Goal: Obtain resource: Download file/media

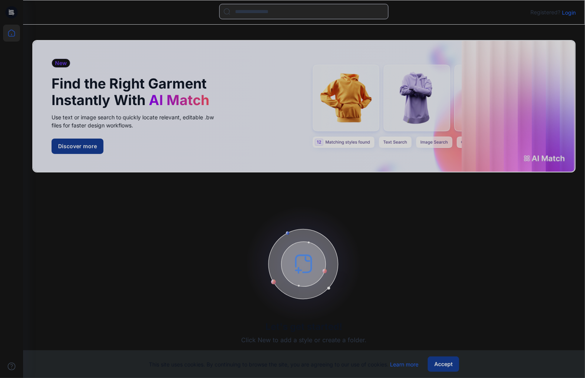
click at [568, 10] on p "Login" at bounding box center [569, 12] width 14 height 8
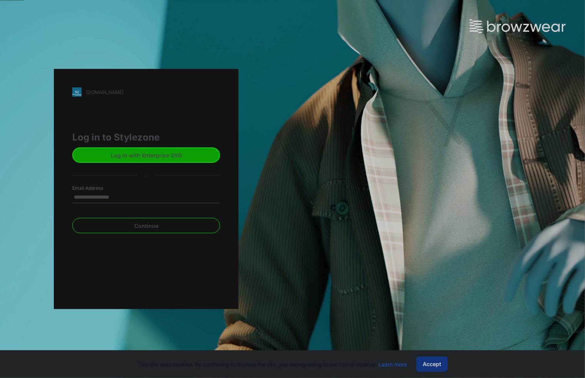
type input "**********"
click at [72, 218] on button "Continue" at bounding box center [146, 225] width 148 height 15
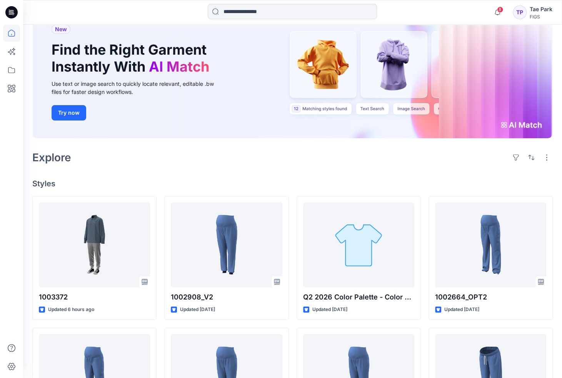
scroll to position [154, 0]
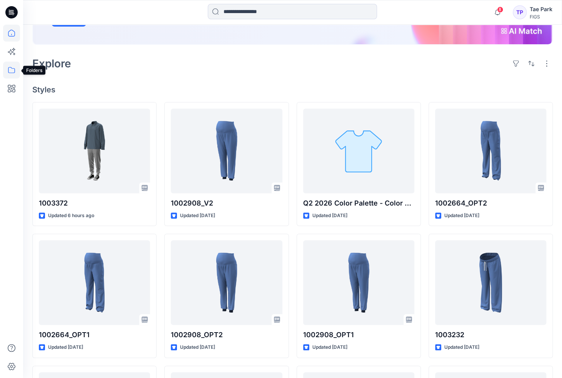
click at [10, 70] on icon at bounding box center [11, 70] width 17 height 17
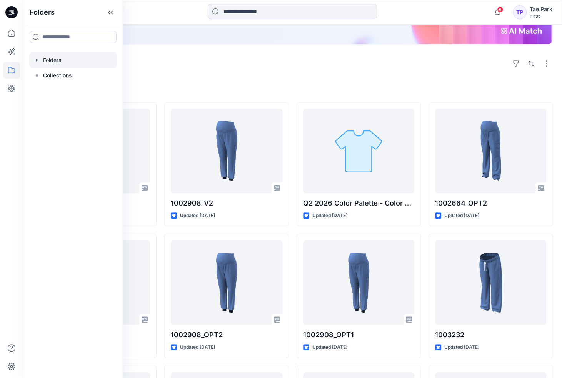
click at [72, 59] on div at bounding box center [73, 59] width 88 height 15
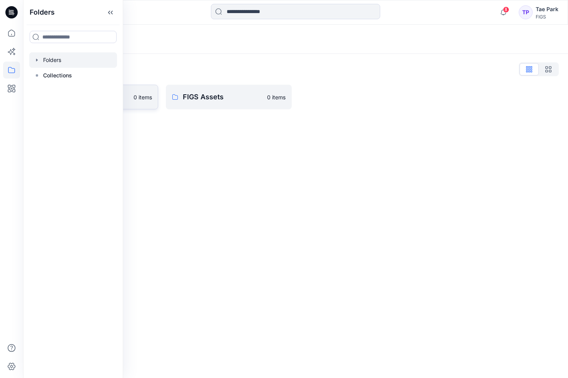
click at [136, 101] on p "0 items" at bounding box center [143, 97] width 18 height 8
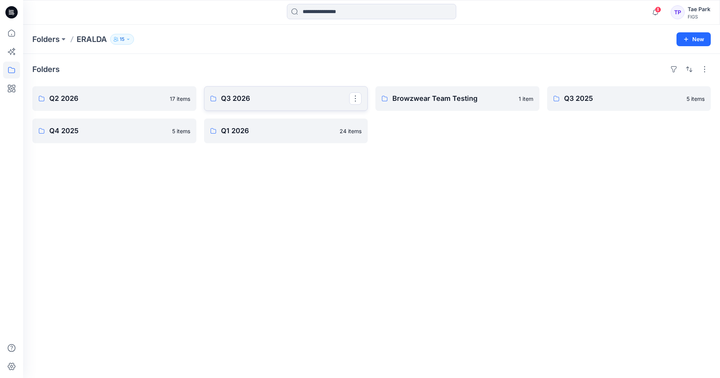
click at [255, 99] on p "Q3 2026" at bounding box center [285, 98] width 129 height 11
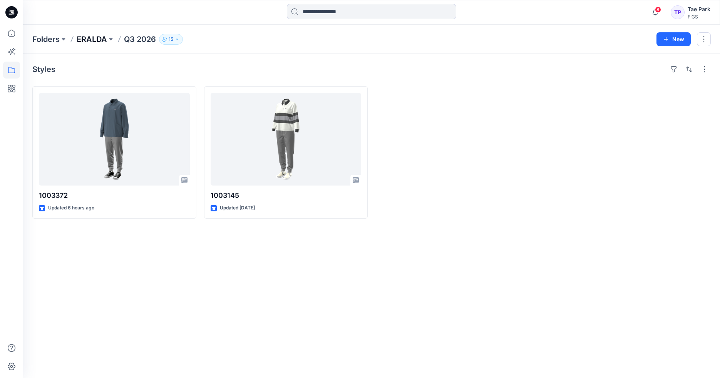
click at [106, 40] on p "ERALDA" at bounding box center [92, 39] width 30 height 11
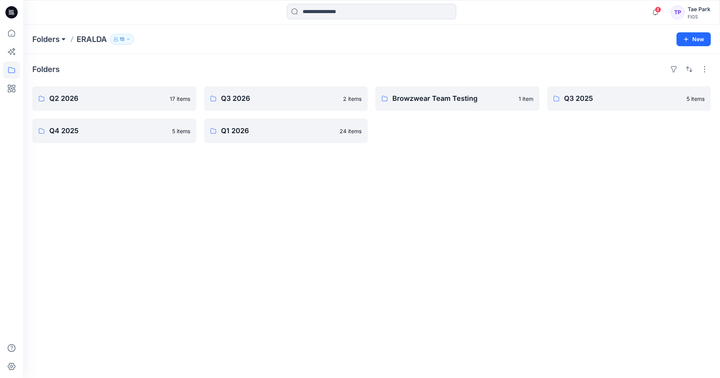
click at [60, 38] on button at bounding box center [64, 39] width 8 height 11
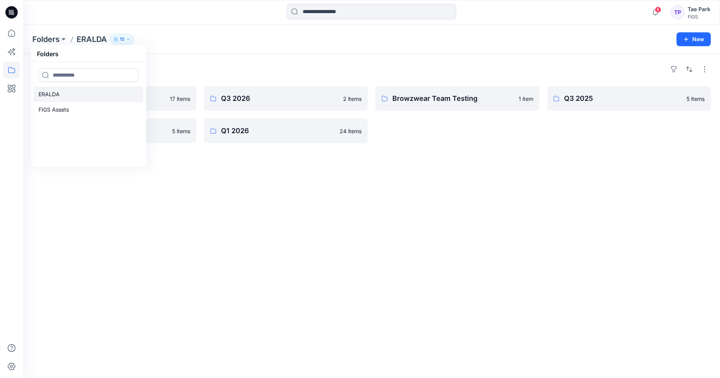
click at [63, 95] on link "ERALDA" at bounding box center [88, 94] width 109 height 15
click at [150, 228] on div "Folders Q2 2026 17 items Q4 2025 5 items Q3 2026 2 items Q1 2026 24 items Browz…" at bounding box center [371, 216] width 696 height 324
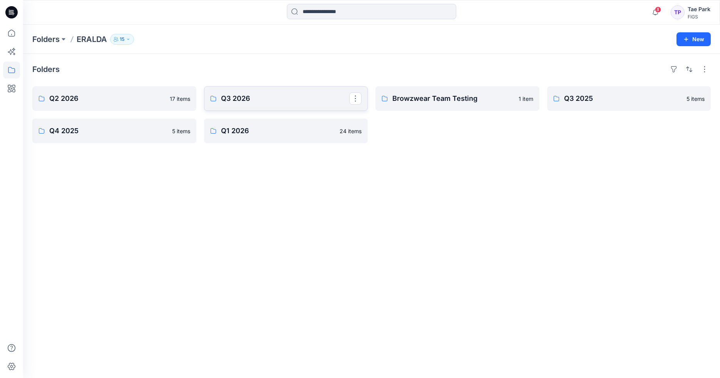
click at [255, 91] on link "Q3 2026" at bounding box center [286, 98] width 164 height 25
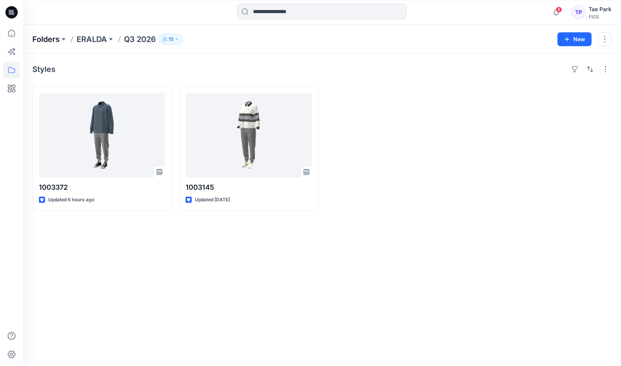
click at [54, 40] on p "Folders" at bounding box center [45, 39] width 27 height 11
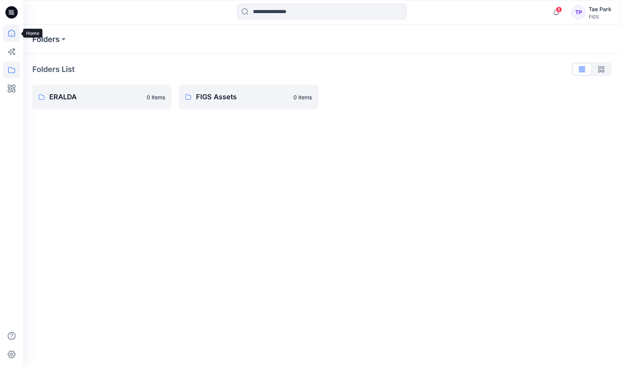
click at [15, 31] on icon at bounding box center [11, 33] width 17 height 17
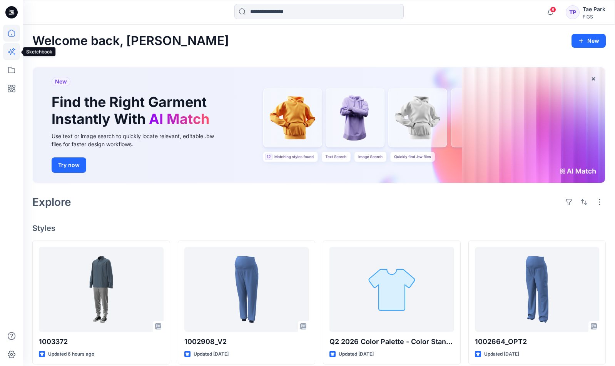
click at [15, 53] on icon at bounding box center [14, 54] width 2 height 2
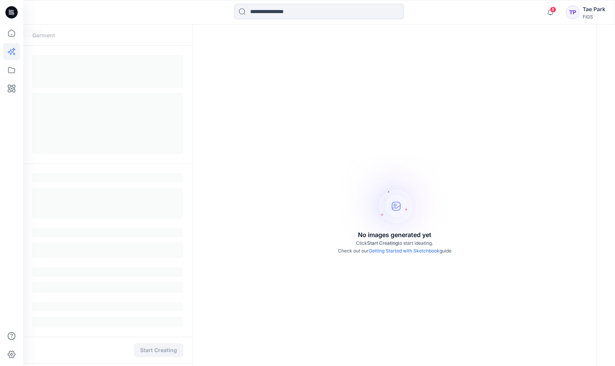
click at [15, 12] on icon at bounding box center [11, 12] width 12 height 12
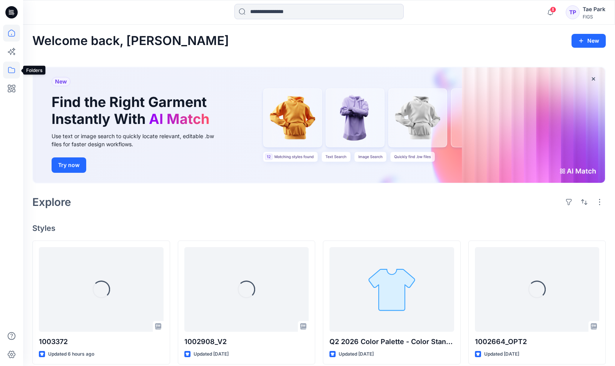
click at [17, 65] on icon at bounding box center [11, 70] width 17 height 17
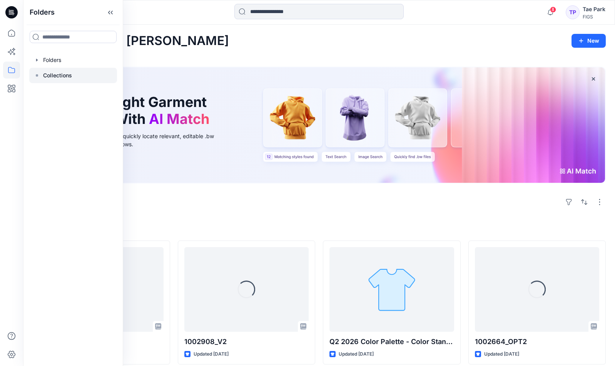
click at [53, 72] on p "Collections" at bounding box center [57, 75] width 29 height 9
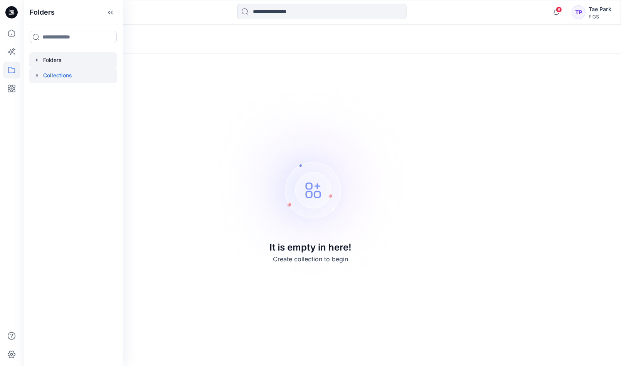
click at [50, 63] on div at bounding box center [73, 59] width 88 height 15
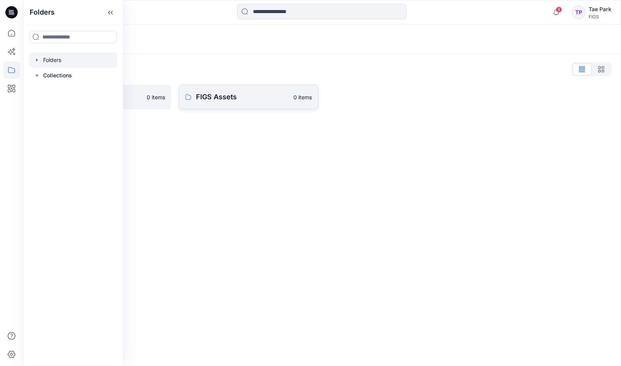
click at [225, 99] on p "FIGS Assets" at bounding box center [242, 97] width 93 height 11
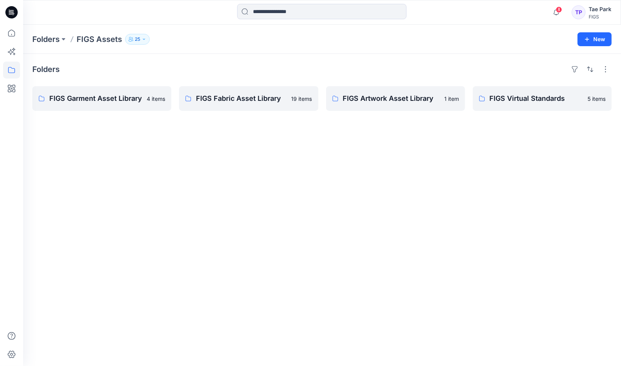
click at [233, 187] on div "Folders FIGS Garment Asset Library 4 items FIGS Fabric Asset Library 19 items F…" at bounding box center [322, 210] width 598 height 312
click at [492, 93] on p "FIGS Virtual Standards" at bounding box center [541, 98] width 104 height 11
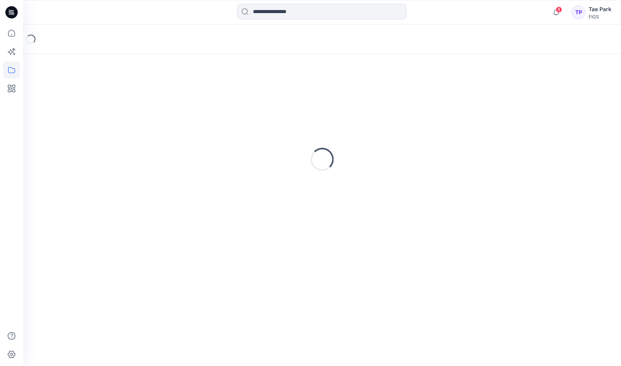
click at [492, 93] on div "Loading..." at bounding box center [321, 159] width 579 height 192
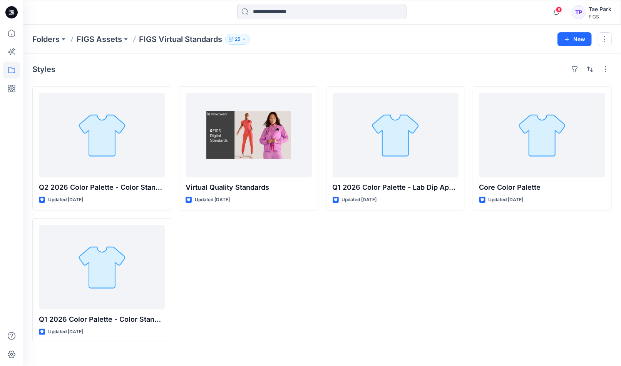
click at [282, 266] on div "Virtual Quality Standards Updated 7 months ago" at bounding box center [248, 214] width 139 height 256
click at [217, 236] on div "Virtual Quality Standards Updated 7 months ago" at bounding box center [248, 214] width 139 height 256
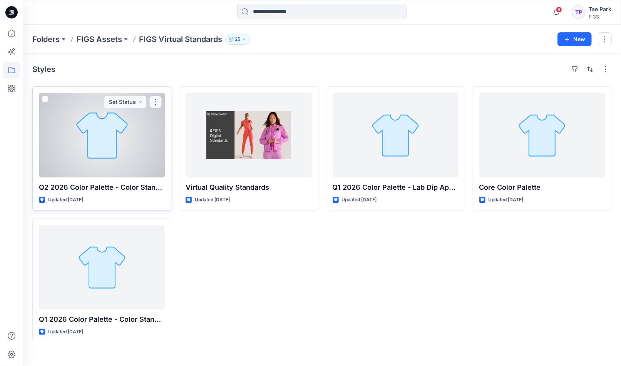
click at [155, 100] on button "button" at bounding box center [155, 102] width 12 height 12
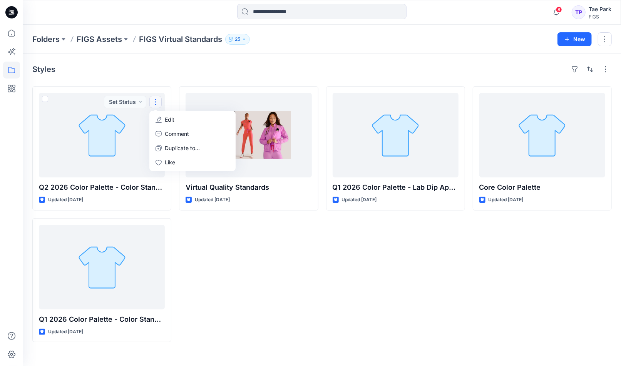
click at [190, 241] on div "Virtual Quality Standards Updated 7 months ago" at bounding box center [248, 214] width 139 height 256
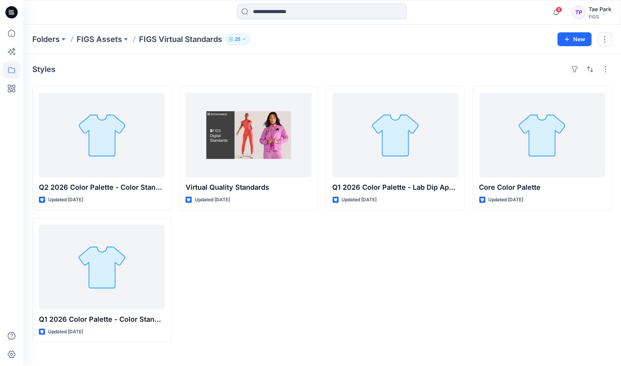
click at [408, 272] on div "Q1 2026 Color Palette - Lab Dip Approved Updated 8 months ago" at bounding box center [395, 214] width 139 height 256
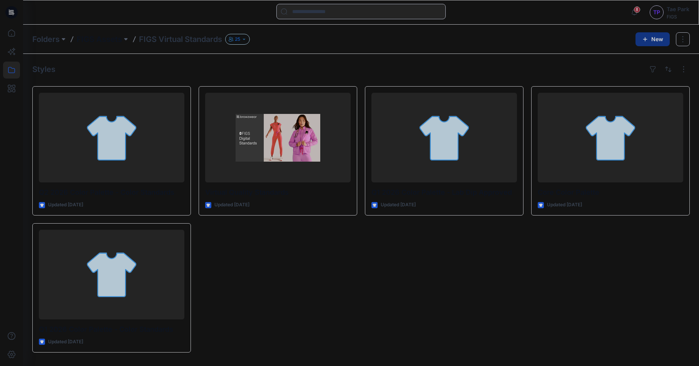
click at [100, 34] on p "FIGS Assets" at bounding box center [99, 39] width 45 height 11
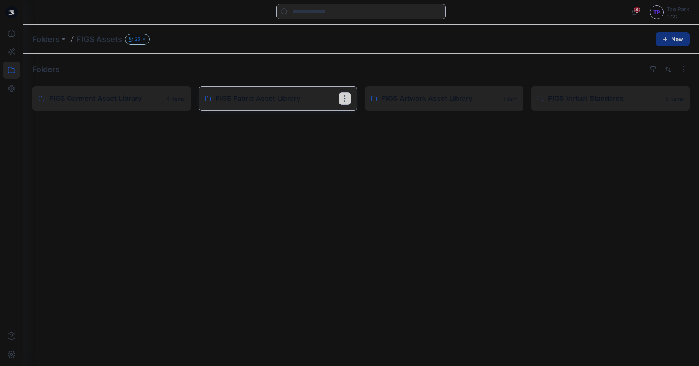
click at [280, 104] on p "FIGS Fabric Asset Library" at bounding box center [276, 98] width 123 height 11
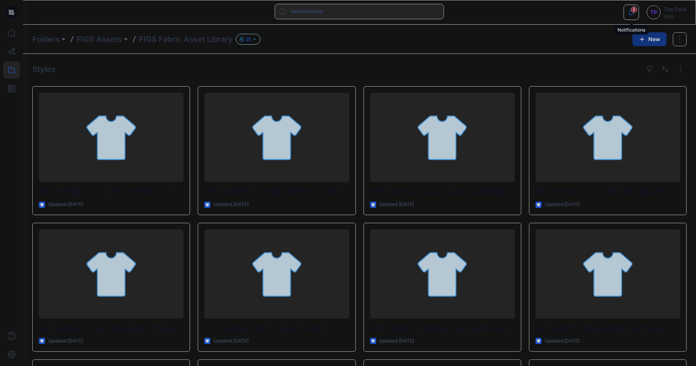
click at [492, 14] on icon "button" at bounding box center [631, 12] width 15 height 15
click at [492, 10] on div at bounding box center [359, 12] width 336 height 17
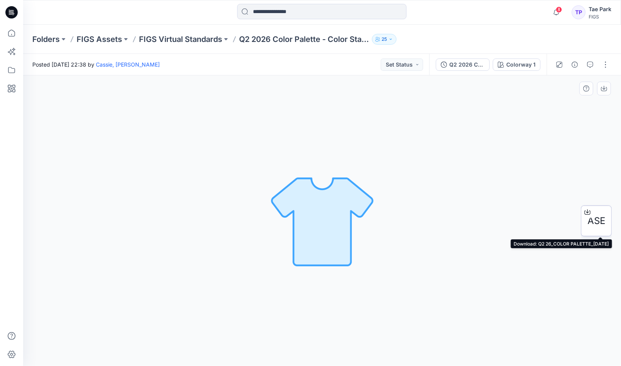
click at [594, 219] on span "ASE" at bounding box center [596, 221] width 18 height 14
click at [587, 211] on icon at bounding box center [587, 211] width 3 height 4
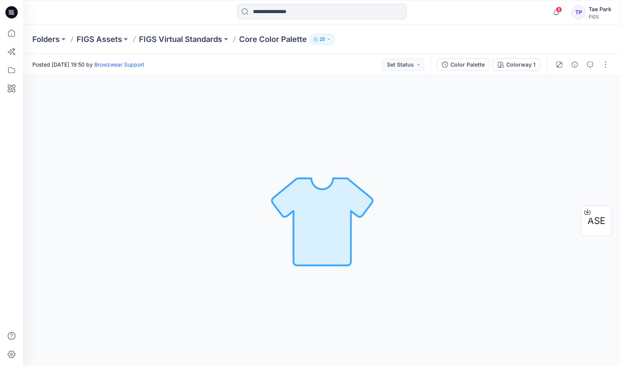
click at [303, 63] on div "Posted Tuesday, December 03, 2024 19:50 by Browzwear Support Set Status" at bounding box center [226, 64] width 407 height 21
click at [214, 43] on p "FIGS Virtual Standards" at bounding box center [180, 39] width 83 height 11
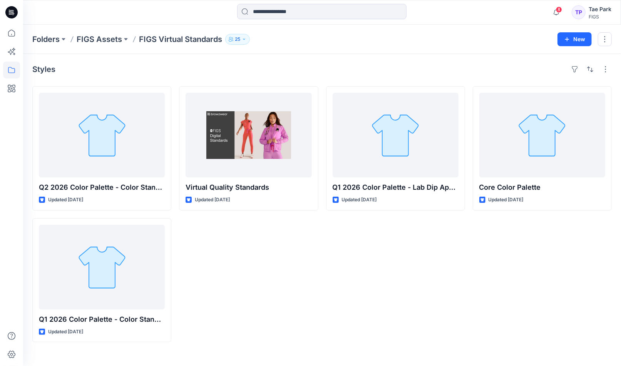
click at [227, 254] on div "Virtual Quality Standards Updated 7 months ago" at bounding box center [248, 214] width 139 height 256
click at [97, 42] on p "FIGS Assets" at bounding box center [99, 39] width 45 height 11
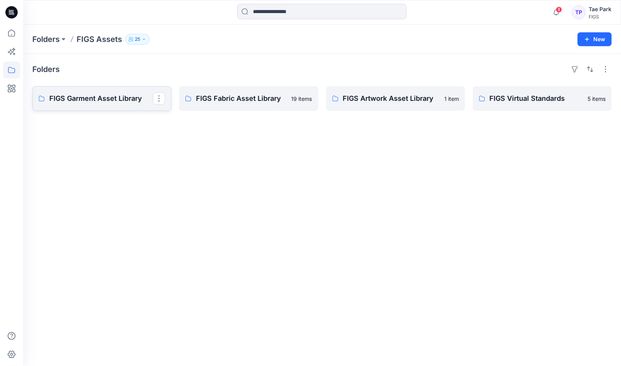
click at [127, 93] on p "FIGS Garment Asset Library" at bounding box center [101, 98] width 104 height 11
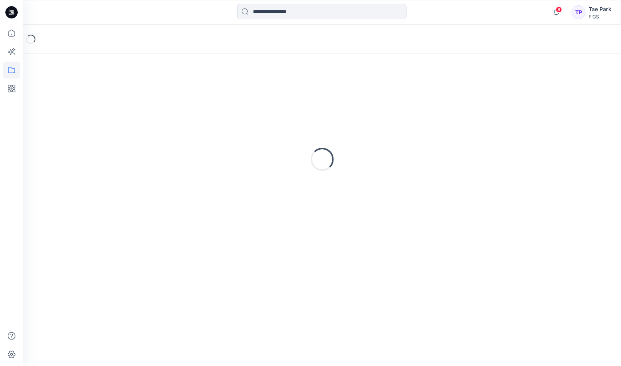
click at [127, 93] on div "Loading..." at bounding box center [321, 159] width 579 height 192
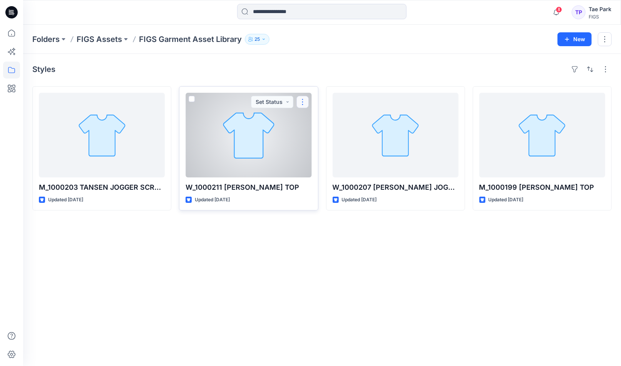
click at [302, 100] on button "button" at bounding box center [302, 102] width 12 height 12
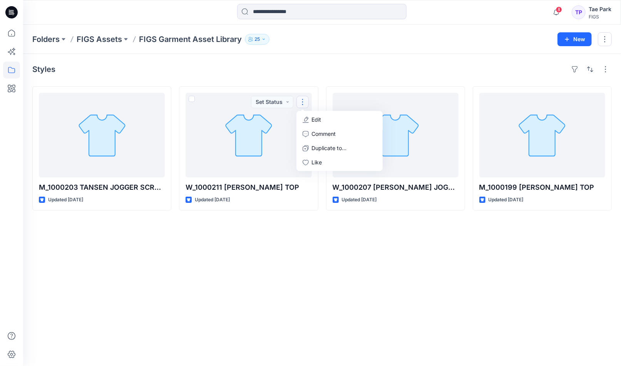
click at [267, 316] on div "Styles M_1000203 TANSEN JOGGER SCRUB PANT Updated 7 months ago W_1000211 CATARI…" at bounding box center [322, 210] width 598 height 312
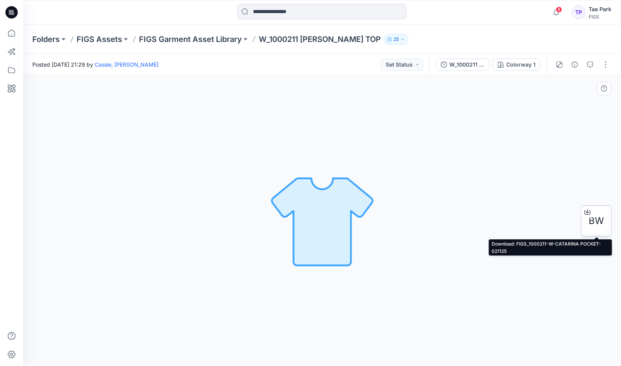
click at [593, 223] on span "BW" at bounding box center [595, 221] width 15 height 14
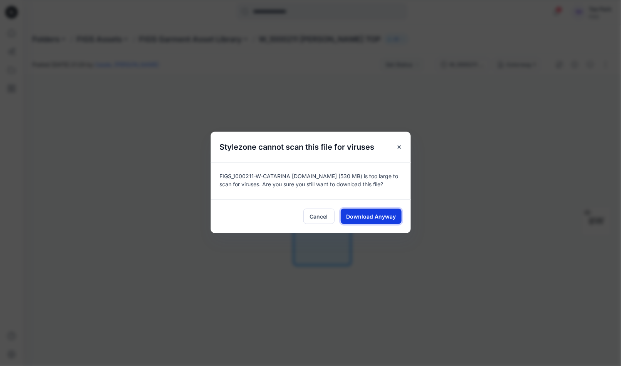
click at [363, 219] on span "Download Anyway" at bounding box center [371, 216] width 50 height 8
